Goal: Task Accomplishment & Management: Manage account settings

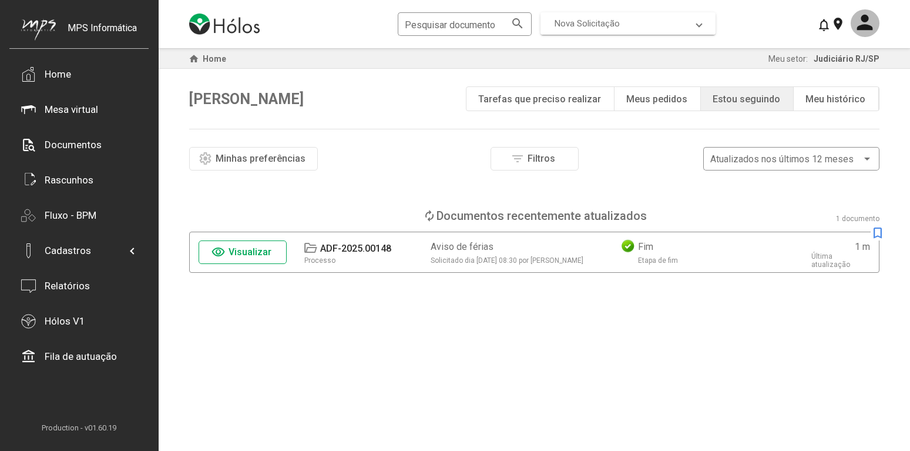
click at [680, 22] on span "Nova Solicitação" at bounding box center [625, 23] width 142 height 11
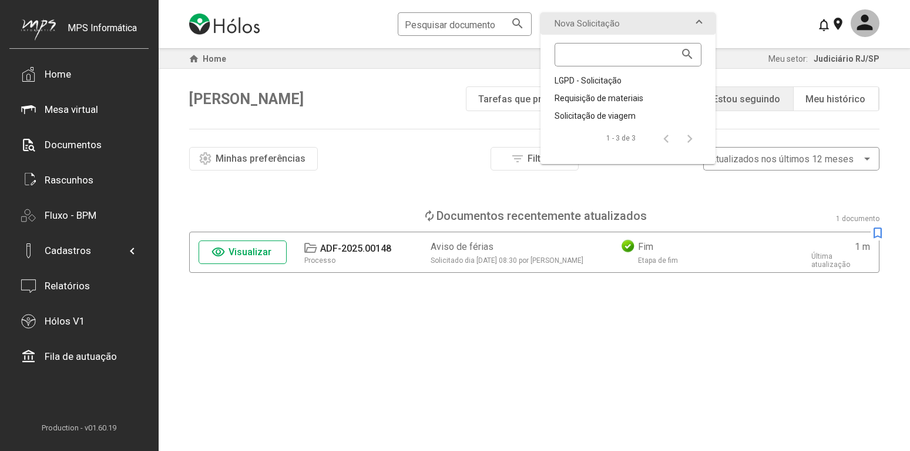
click at [743, 26] on div "Pesquisar documento search Nova Solicitação search LGPD - Solicitação Requisiçã…" at bounding box center [534, 24] width 690 height 48
click at [863, 24] on mat-icon at bounding box center [865, 23] width 29 height 28
click at [780, 31] on div at bounding box center [455, 225] width 910 height 451
click at [839, 25] on mat-icon "location_on" at bounding box center [838, 23] width 14 height 14
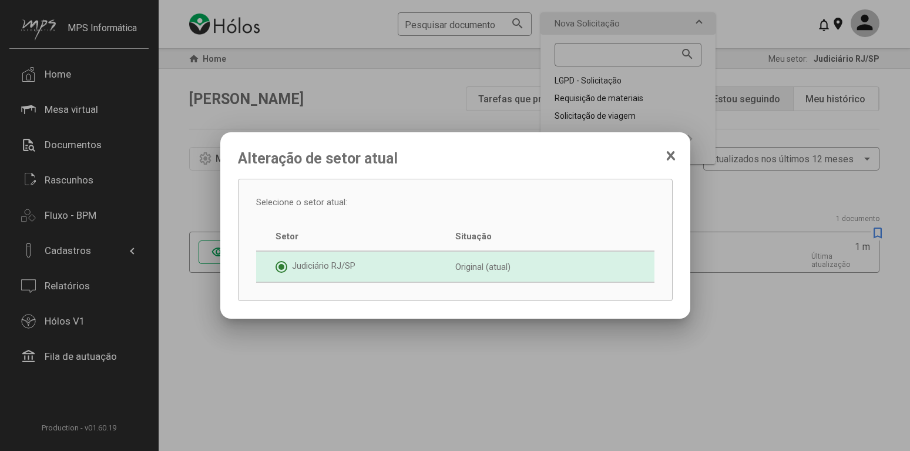
click at [673, 155] on icon at bounding box center [670, 156] width 9 height 12
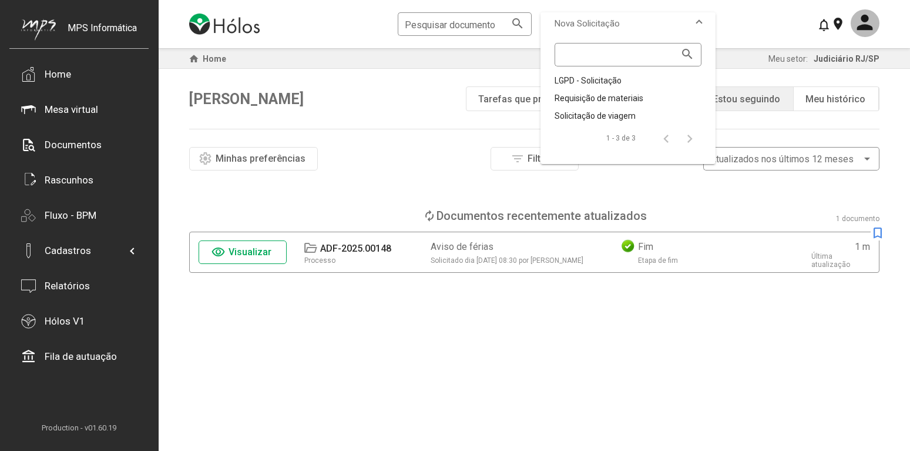
click at [693, 21] on span "Nova Solicitação" at bounding box center [625, 23] width 142 height 11
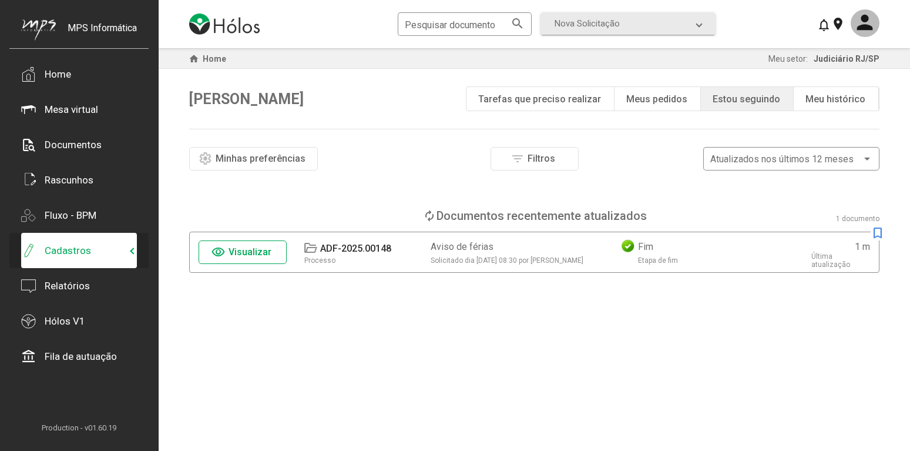
click at [68, 253] on div "Cadastros" at bounding box center [68, 250] width 46 height 12
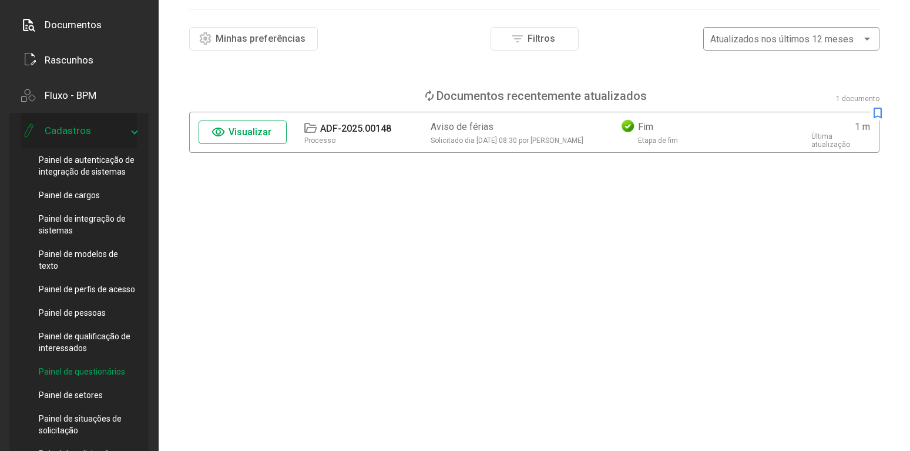
scroll to position [180, 0]
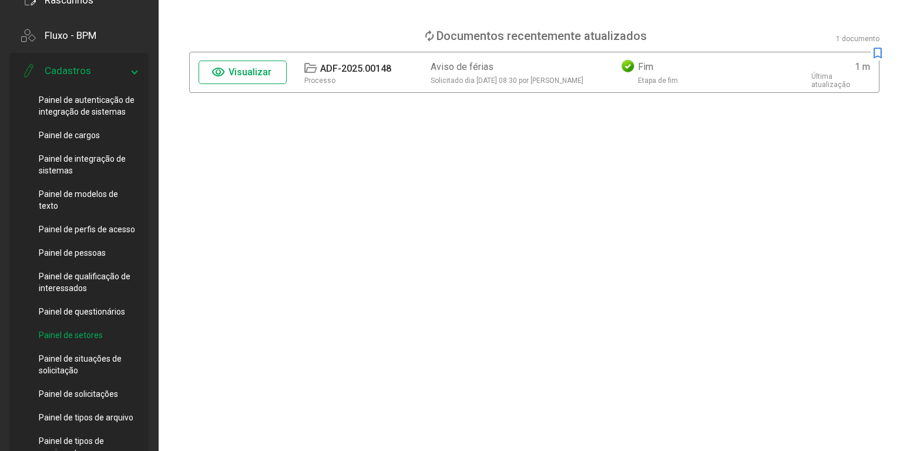
click at [96, 338] on span "Painel de setores" at bounding box center [71, 335] width 64 height 12
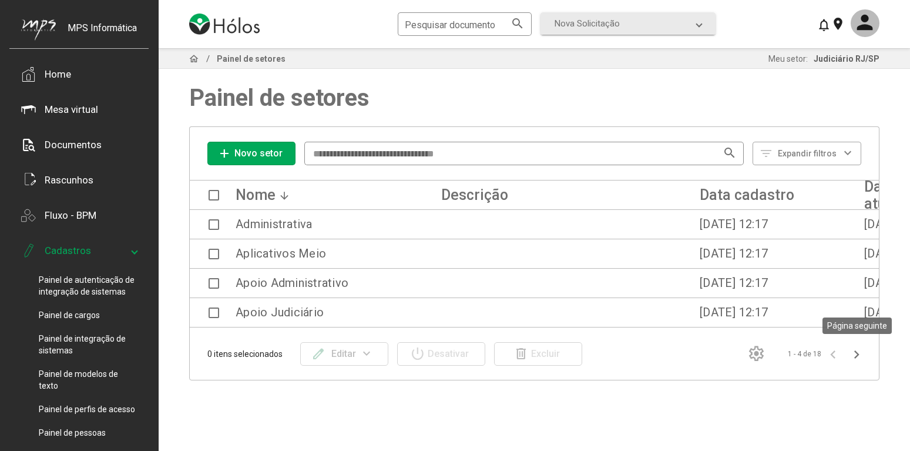
click at [858, 354] on icon "Página seguinte" at bounding box center [856, 354] width 5 height 8
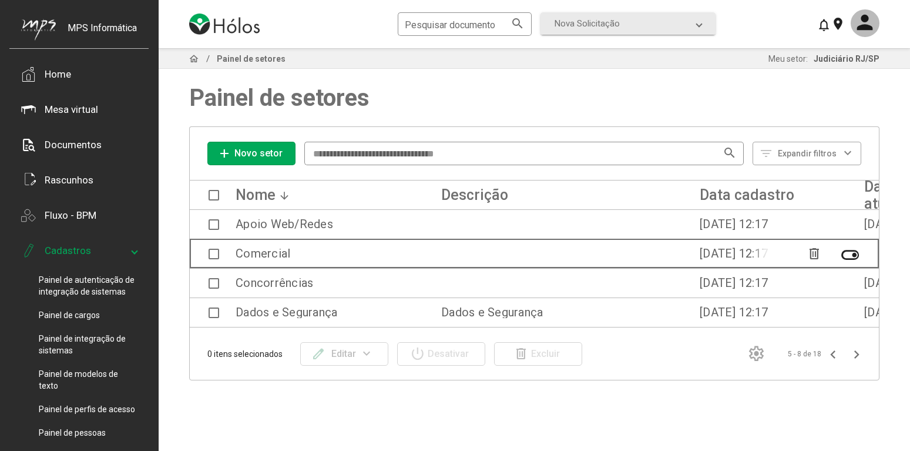
click at [210, 253] on span at bounding box center [214, 253] width 11 height 11
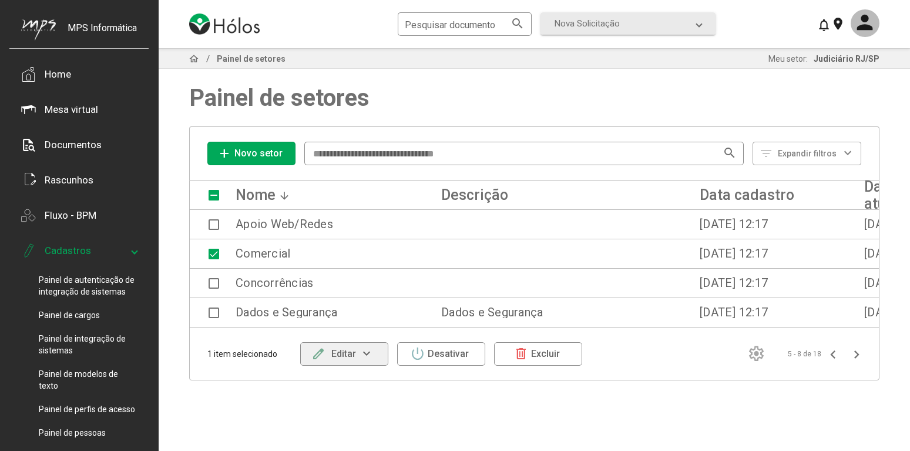
click at [369, 359] on mat-icon "expand_more" at bounding box center [367, 354] width 22 height 14
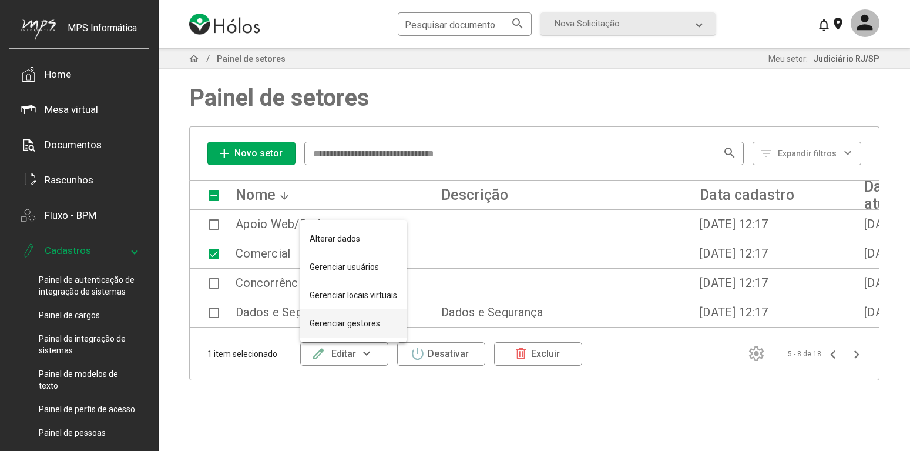
click at [389, 324] on button "Gerenciar gestores" at bounding box center [353, 323] width 106 height 28
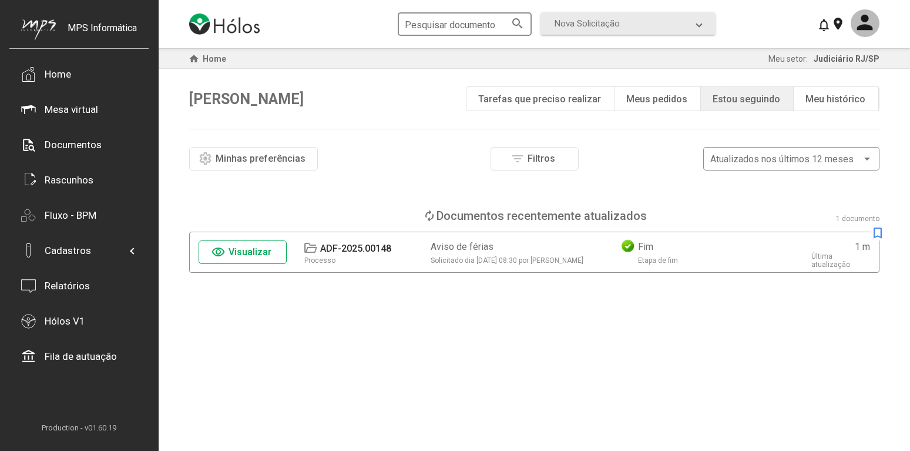
click at [474, 24] on input "Pesquisar documento" at bounding box center [458, 24] width 107 height 11
click at [519, 24] on mat-icon "search" at bounding box center [517, 23] width 14 height 14
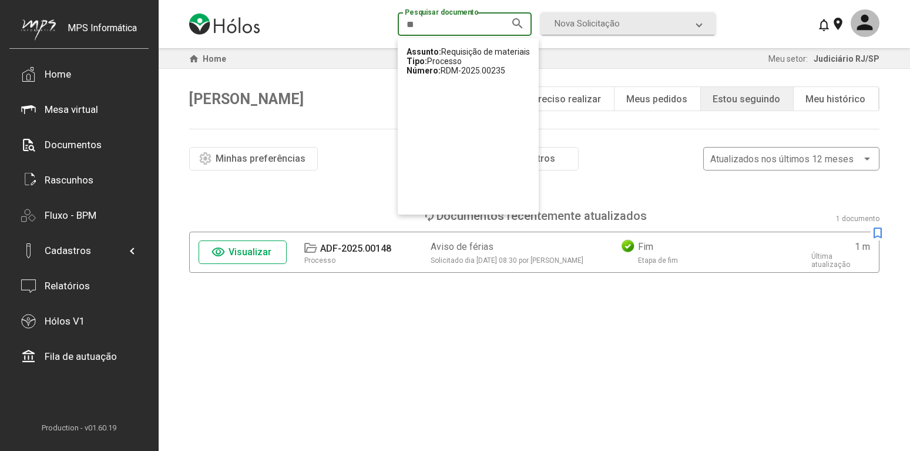
drag, startPoint x: 463, startPoint y: 26, endPoint x: 365, endPoint y: 15, distance: 99.2
click at [405, 19] on input "**" at bounding box center [458, 24] width 107 height 11
click at [517, 26] on mat-icon "search" at bounding box center [517, 23] width 14 height 14
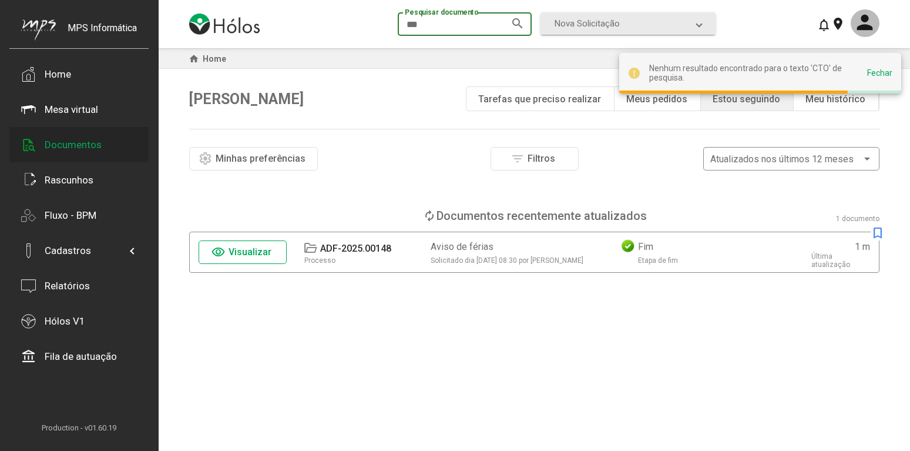
type input "***"
click at [98, 140] on div "Documentos" at bounding box center [73, 145] width 57 height 12
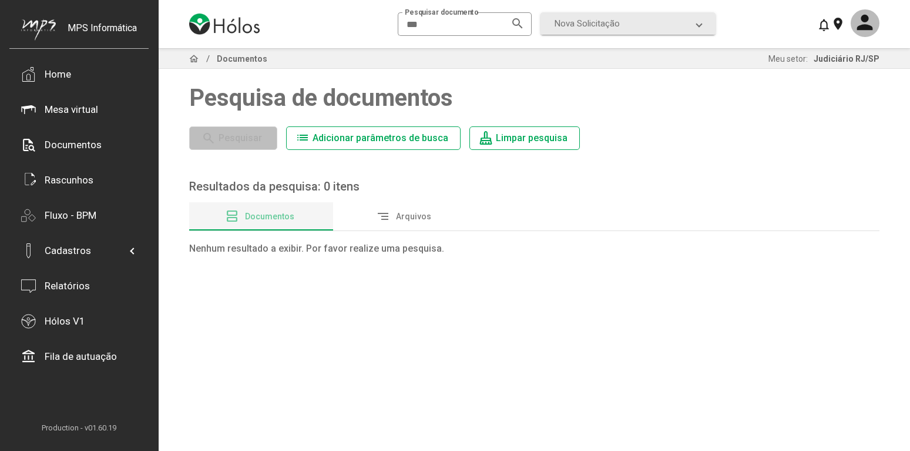
click at [384, 140] on span "Adicionar parâmetros de busca" at bounding box center [380, 137] width 136 height 11
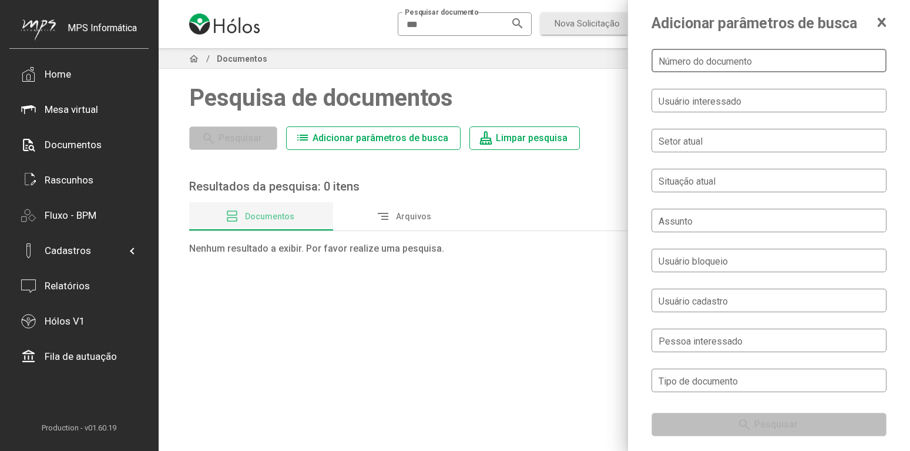
click at [787, 65] on input "Número do documento" at bounding box center [768, 61] width 221 height 11
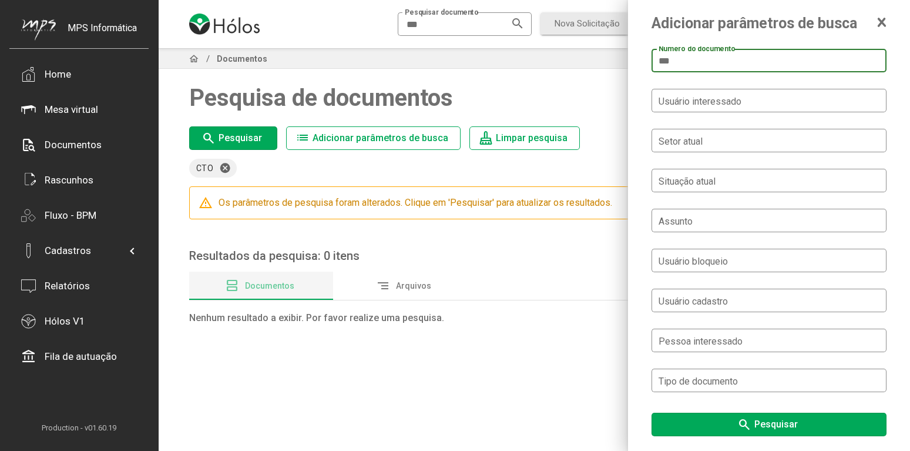
type input "***"
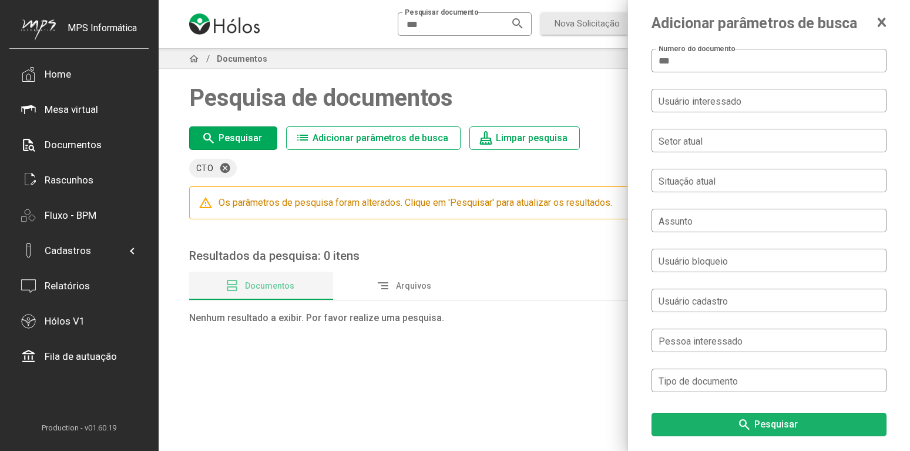
click at [783, 428] on span "Pesquisar" at bounding box center [775, 423] width 43 height 11
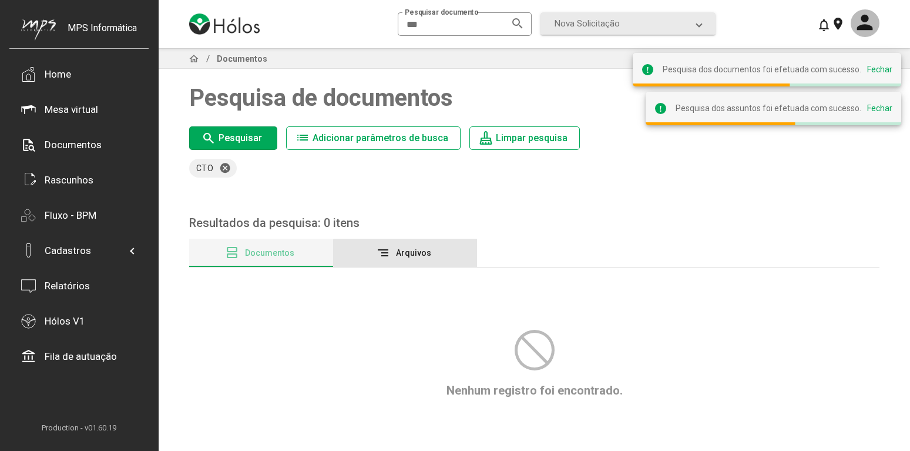
click at [442, 259] on div "segment Arquivos" at bounding box center [405, 252] width 144 height 28
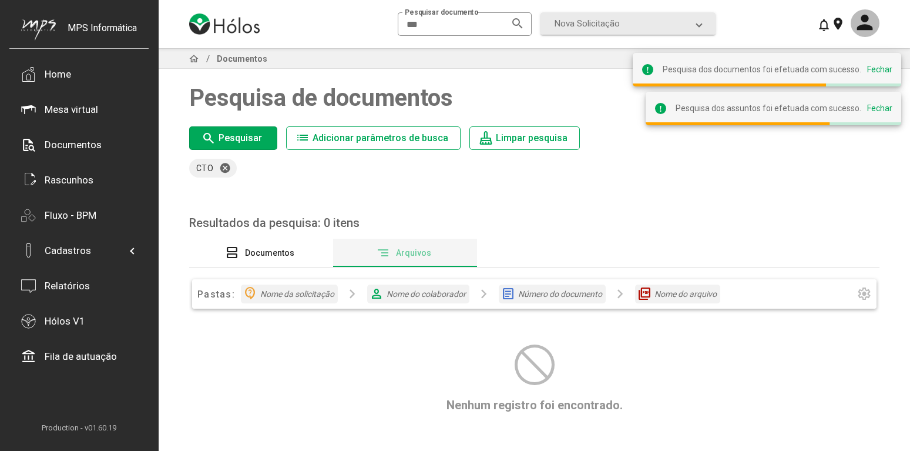
click at [301, 243] on div "view_agenda Documentos" at bounding box center [261, 252] width 144 height 28
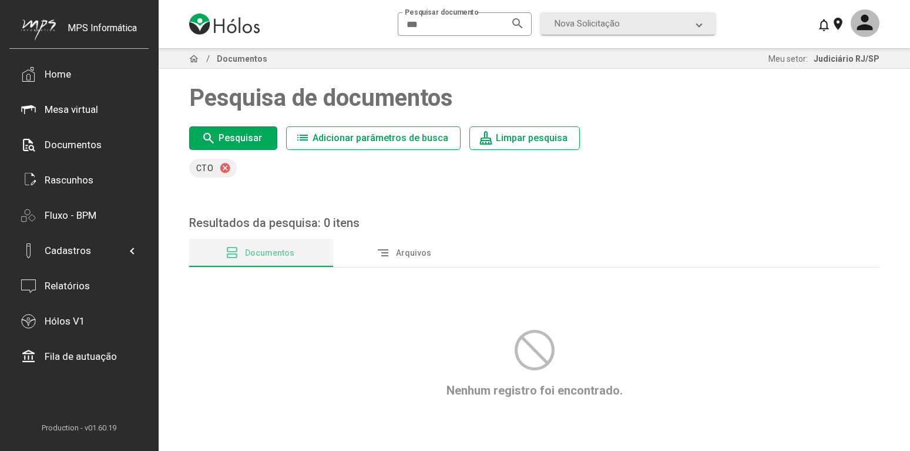
click at [220, 166] on mat-icon "cancel" at bounding box center [226, 168] width 14 height 12
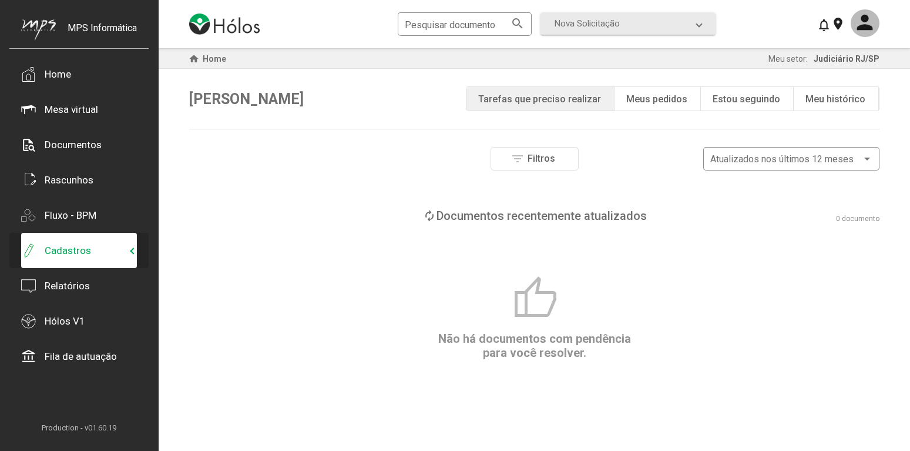
click at [102, 243] on span "Cadastros" at bounding box center [76, 250] width 110 height 15
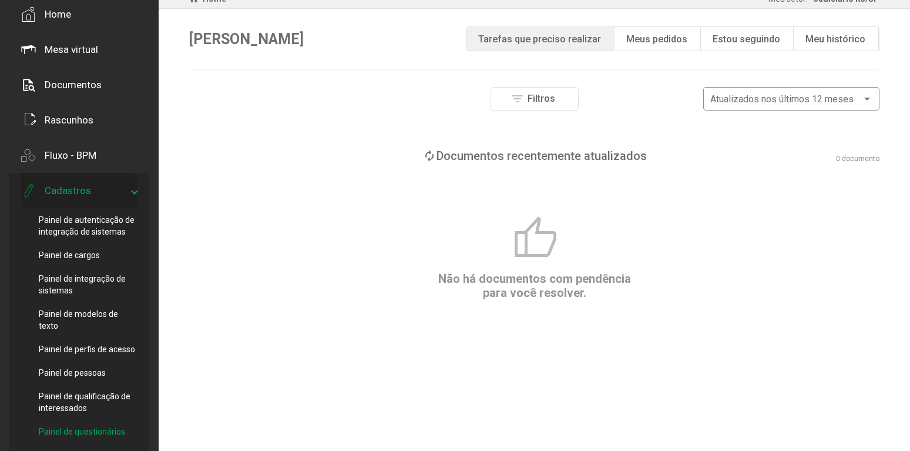
scroll to position [180, 0]
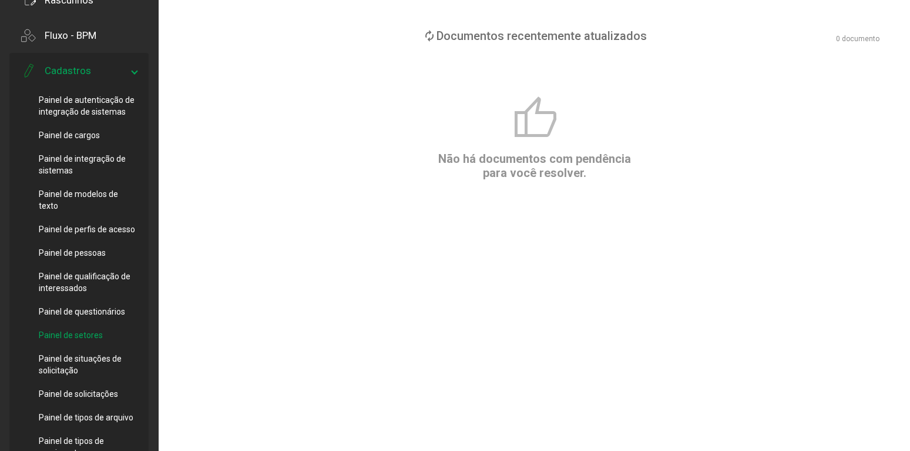
click at [86, 335] on span "Painel de setores" at bounding box center [71, 335] width 64 height 12
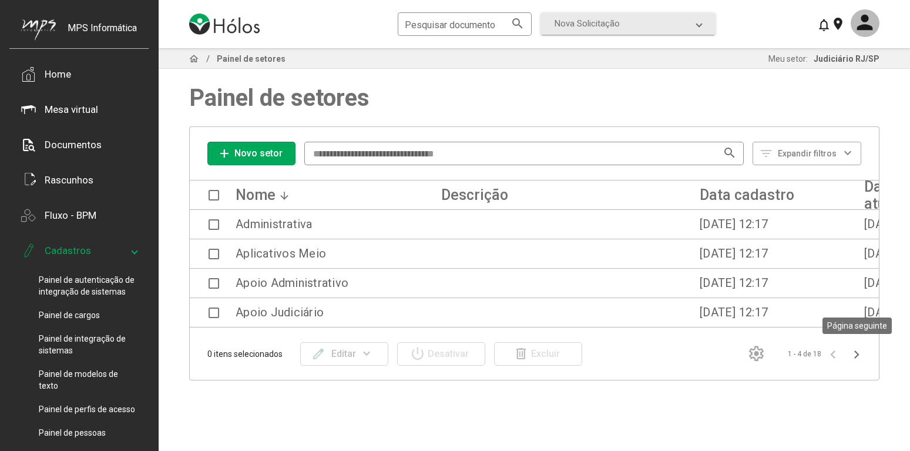
click at [855, 360] on icon "Página seguinte" at bounding box center [856, 354] width 16 height 16
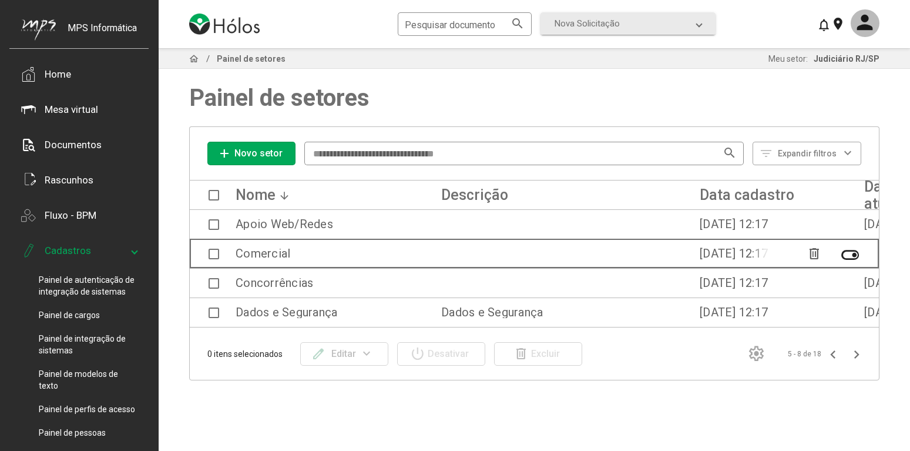
click at [212, 257] on span at bounding box center [214, 253] width 11 height 11
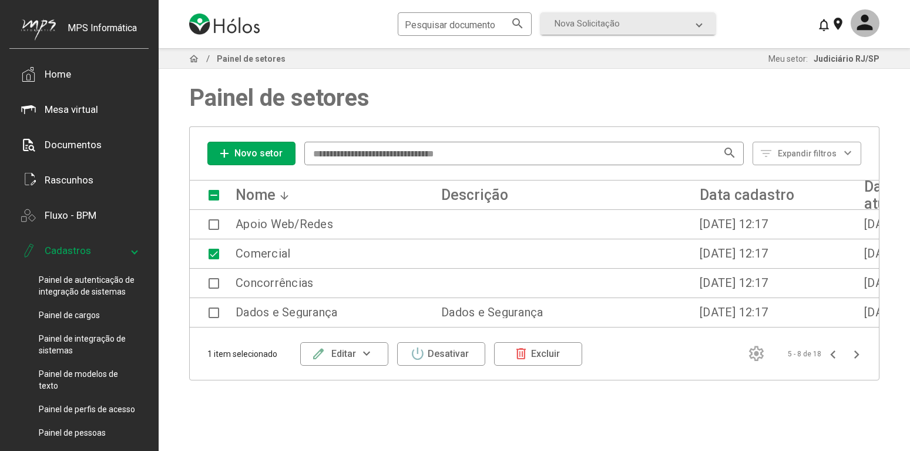
click at [353, 355] on div "edit Editar" at bounding box center [333, 353] width 45 height 21
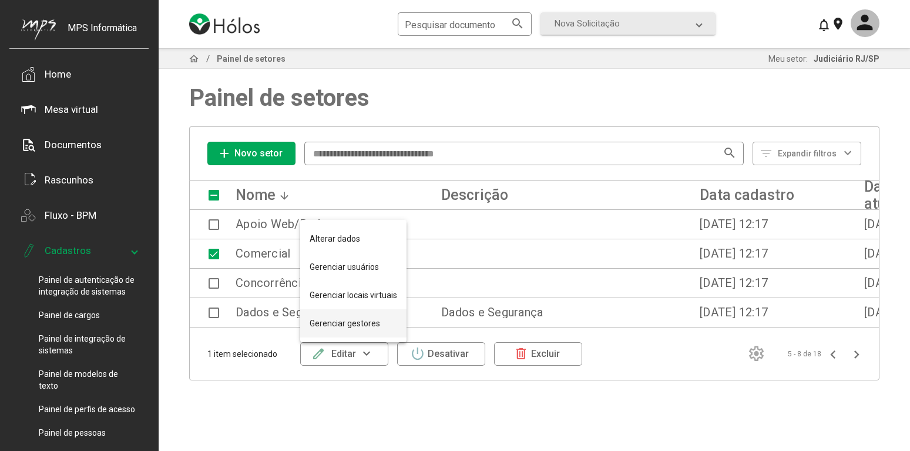
click at [371, 319] on button "Gerenciar gestores" at bounding box center [353, 323] width 106 height 28
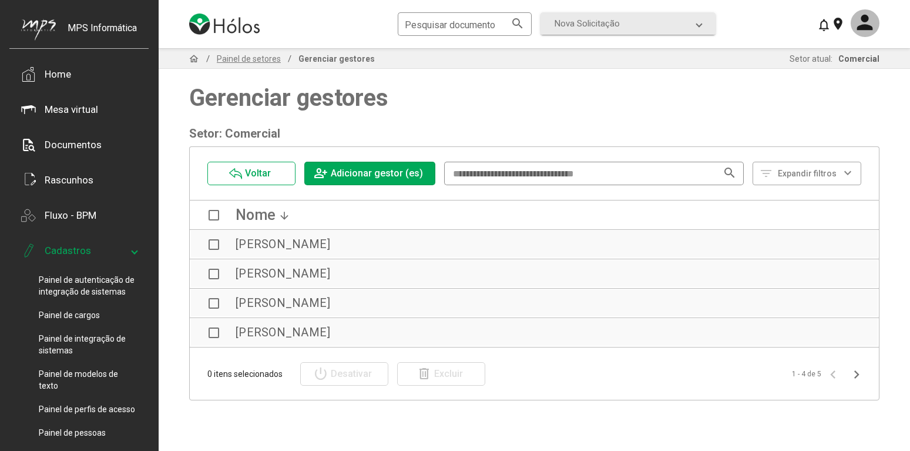
scroll to position [180, 0]
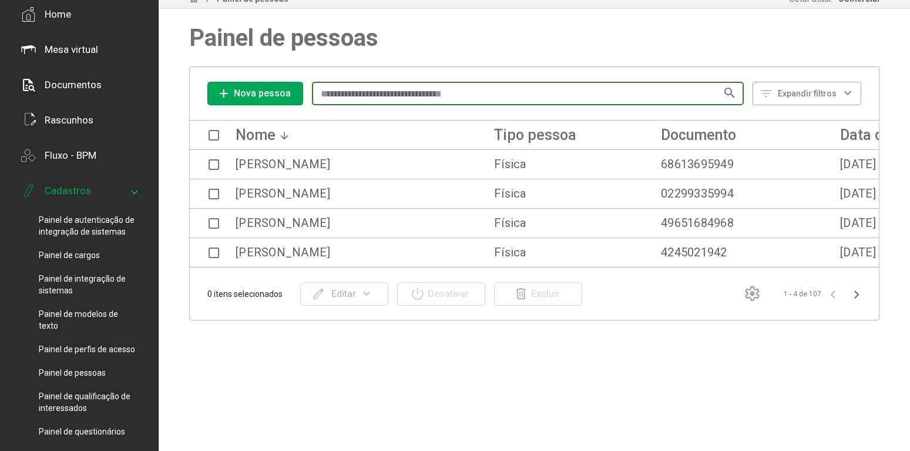
scroll to position [120, 0]
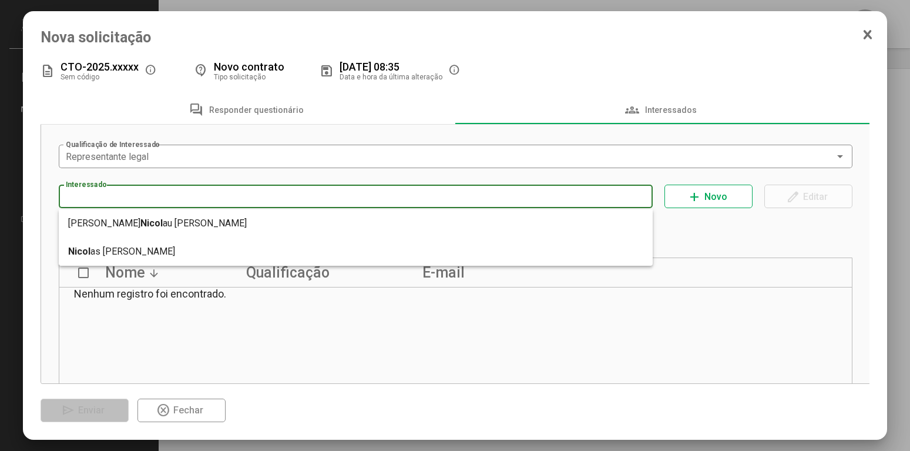
type input "**********"
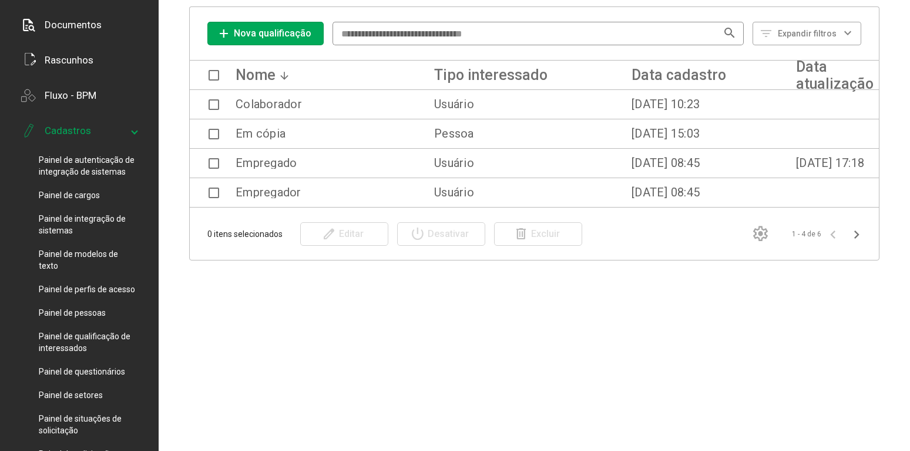
scroll to position [180, 0]
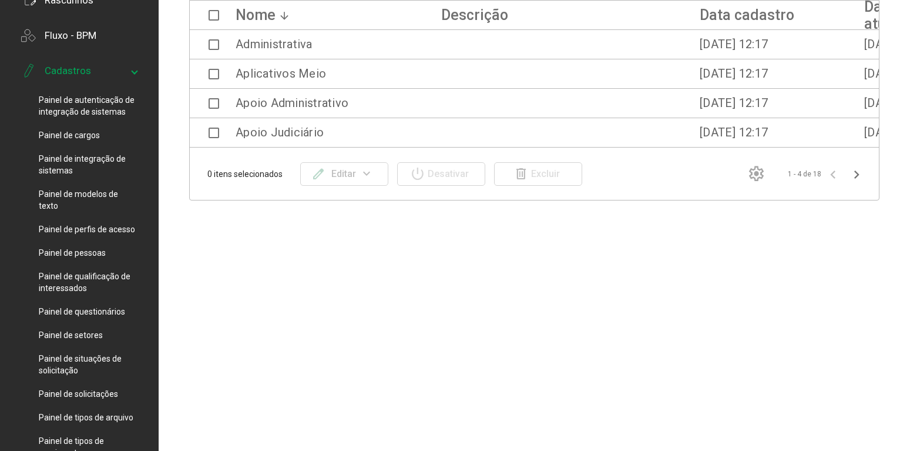
scroll to position [60, 0]
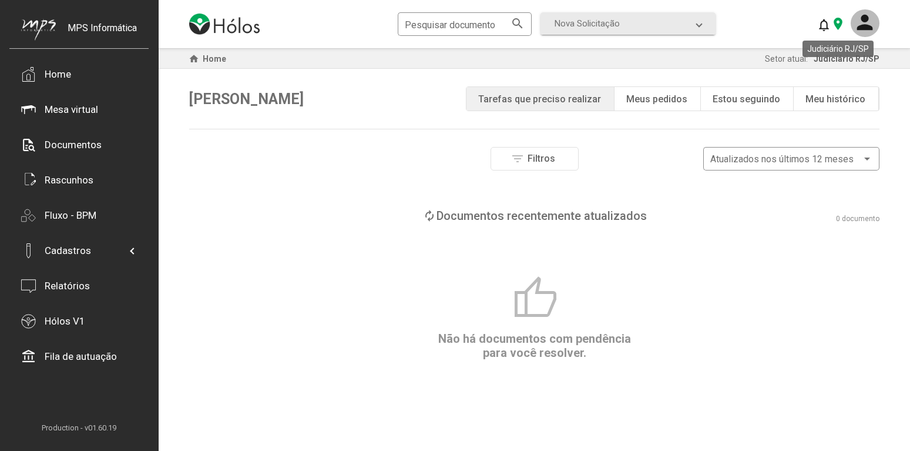
click at [840, 29] on mat-icon "location_on" at bounding box center [838, 23] width 14 height 14
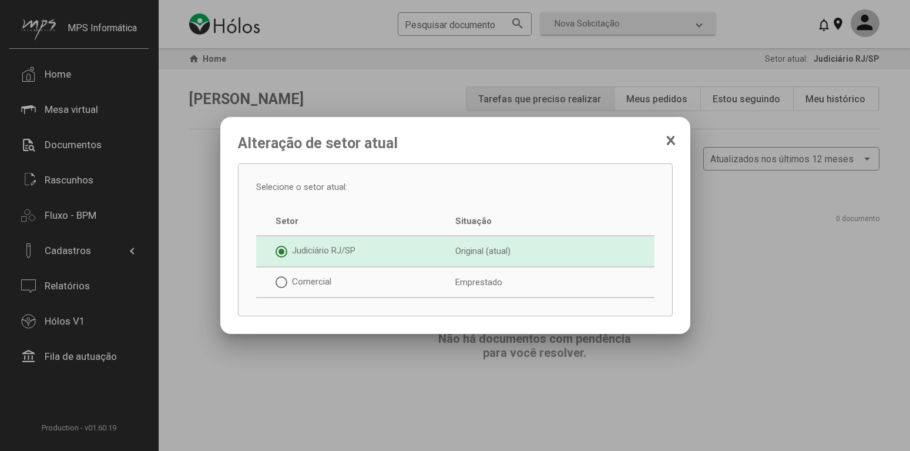
click at [672, 137] on icon at bounding box center [670, 141] width 6 height 8
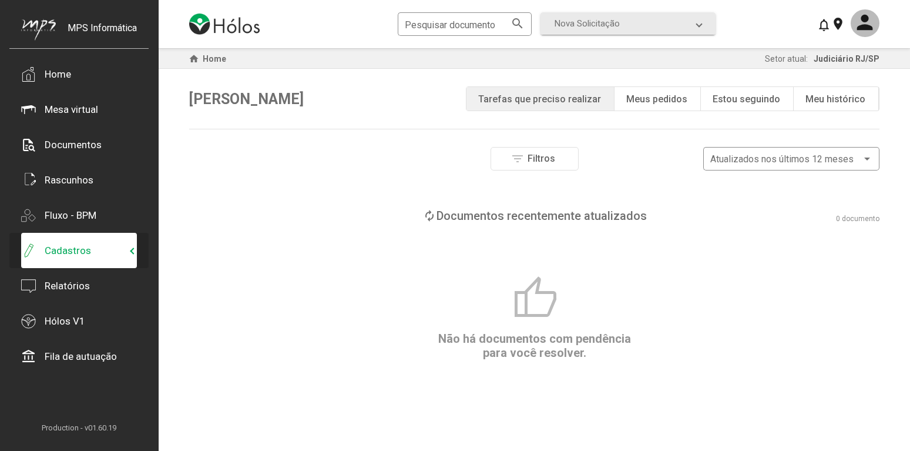
click at [103, 255] on span "Cadastros" at bounding box center [76, 250] width 110 height 15
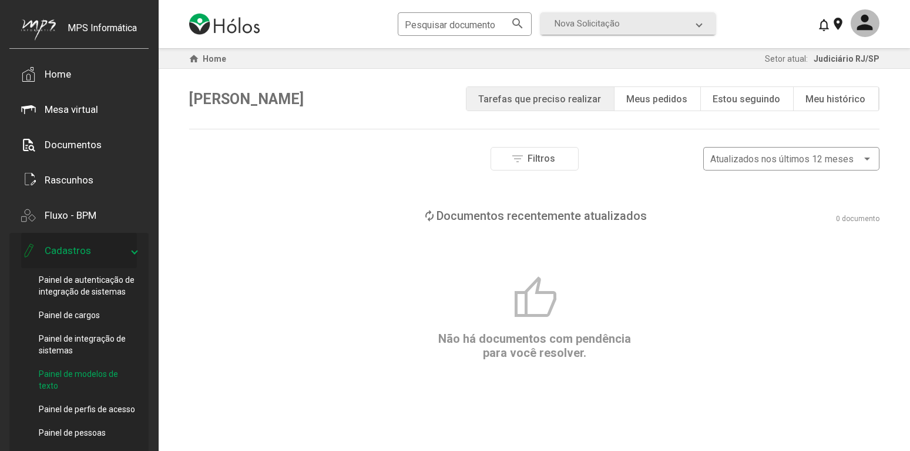
scroll to position [120, 0]
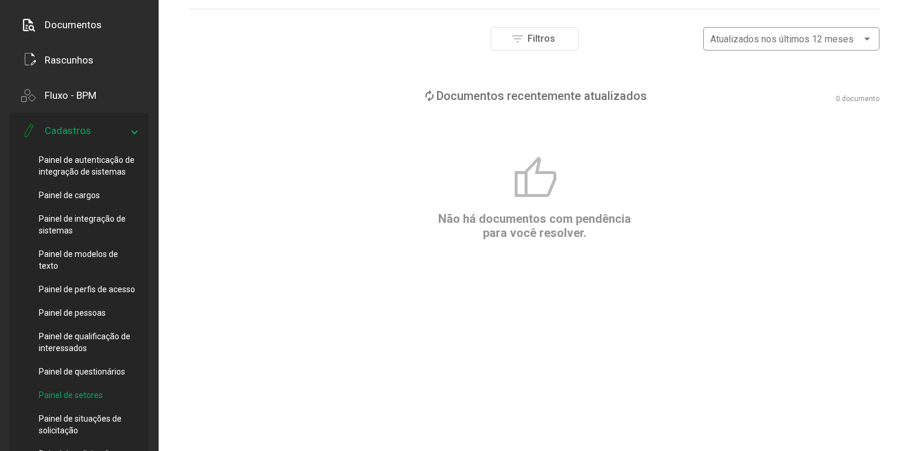
click at [95, 388] on div "Painel de setores" at bounding box center [88, 394] width 98 height 23
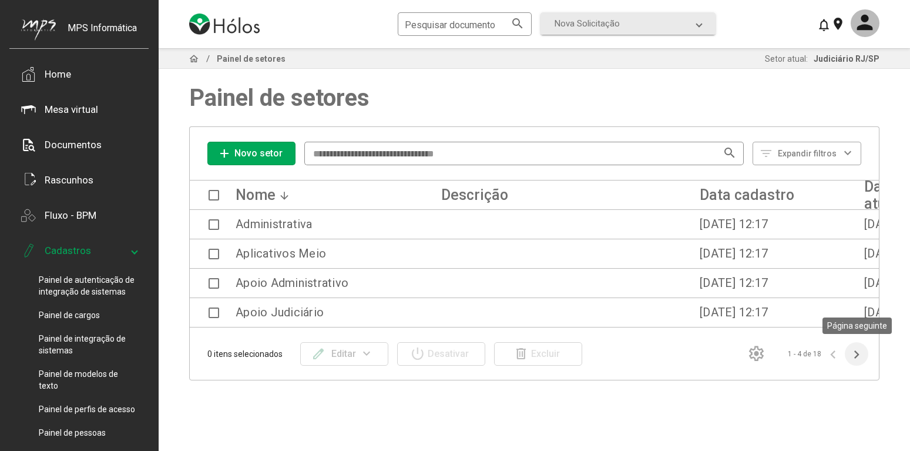
click at [854, 360] on icon "Página seguinte" at bounding box center [856, 354] width 16 height 16
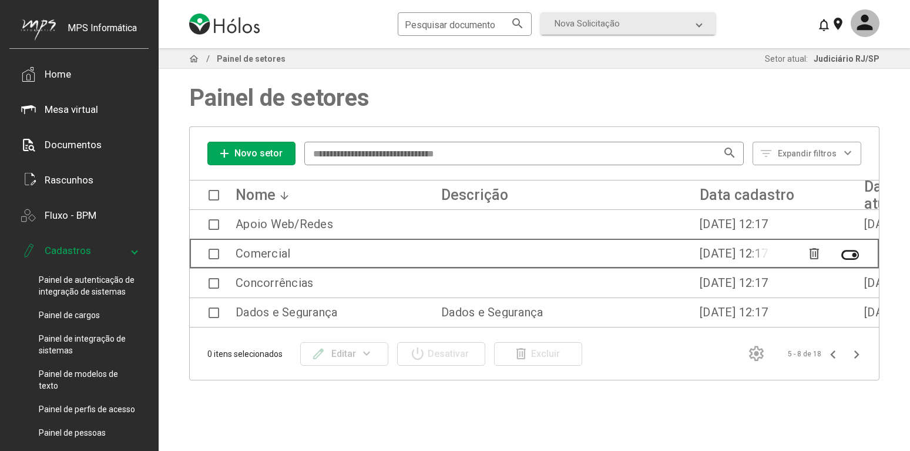
click at [215, 250] on span at bounding box center [214, 253] width 11 height 11
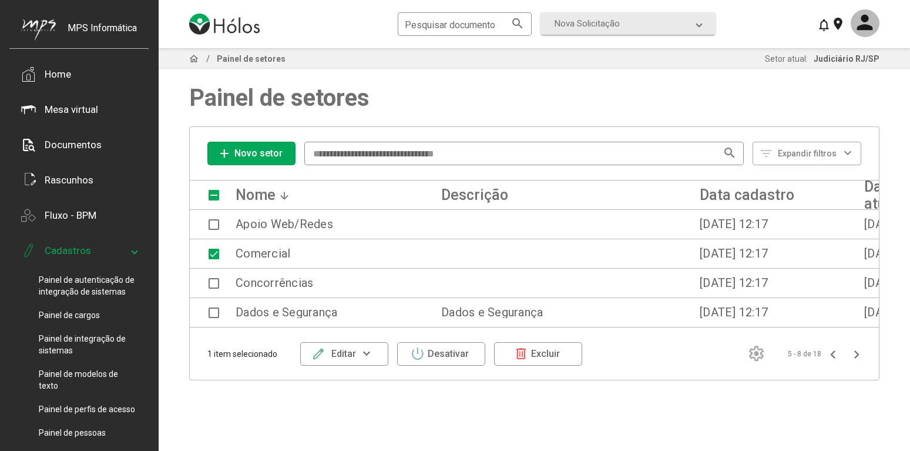
click at [375, 354] on mat-icon "expand_more" at bounding box center [367, 354] width 22 height 14
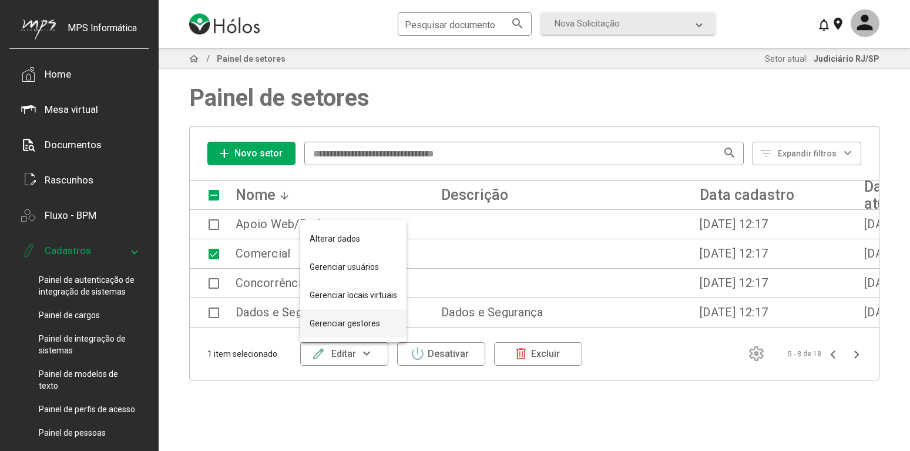
click at [383, 324] on button "Gerenciar gestores" at bounding box center [353, 323] width 106 height 28
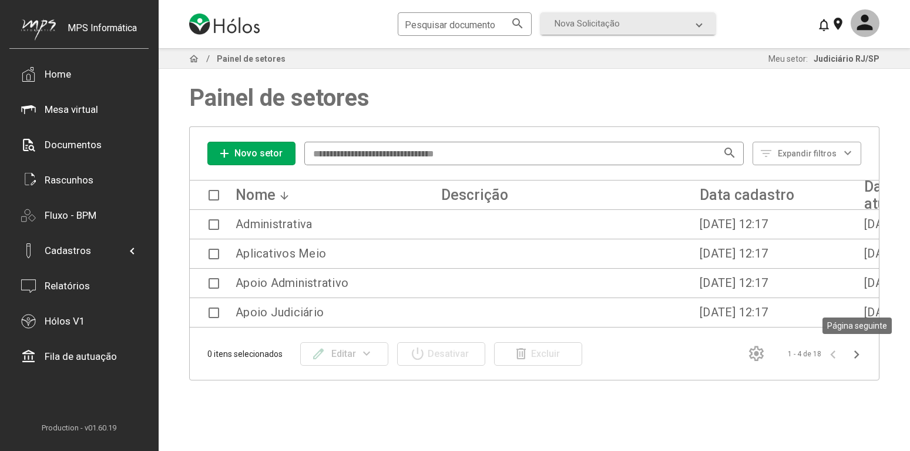
click at [856, 353] on icon "Página seguinte" at bounding box center [856, 354] width 16 height 16
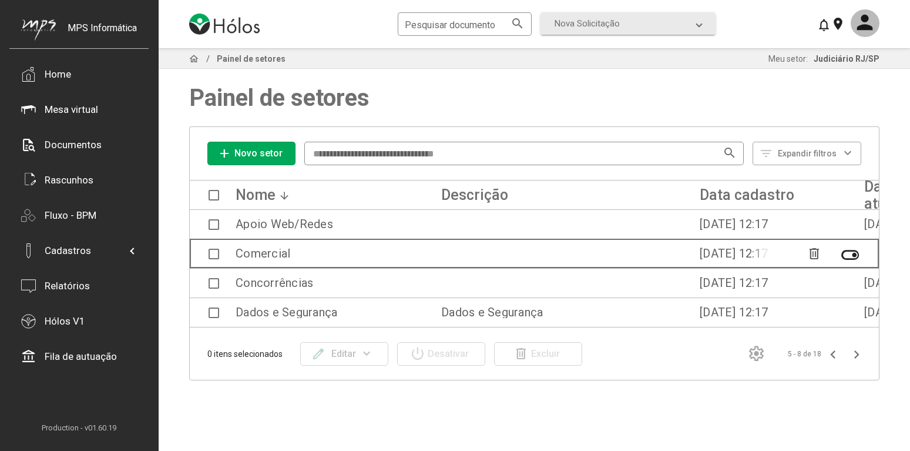
click at [216, 251] on span at bounding box center [214, 253] width 11 height 11
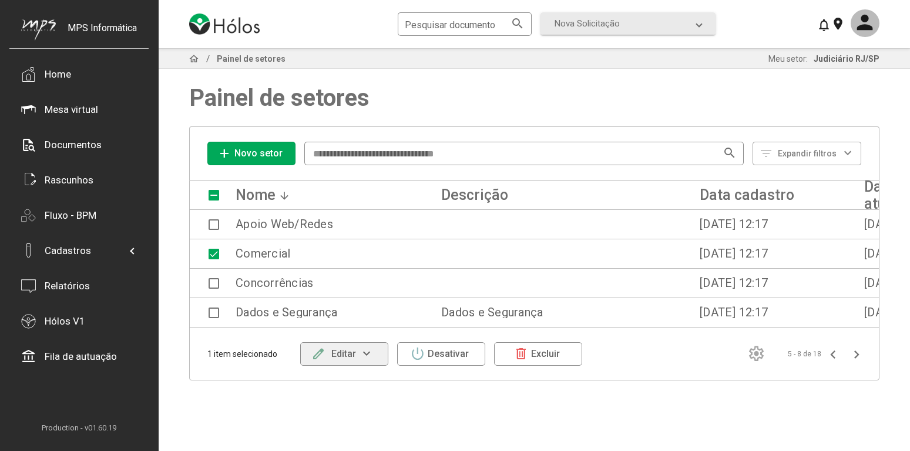
click at [358, 346] on div "edit Editar expand_more" at bounding box center [344, 353] width 66 height 21
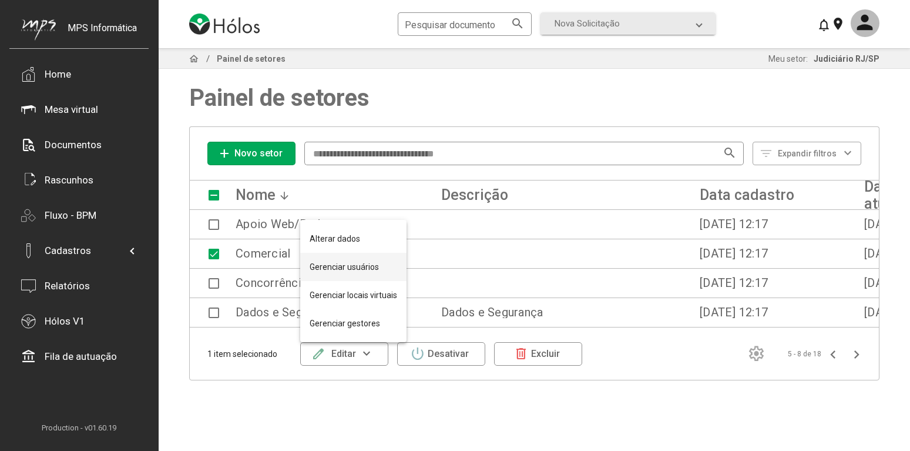
click at [378, 272] on button "Gerenciar usuários" at bounding box center [353, 267] width 106 height 28
